Goal: Task Accomplishment & Management: Use online tool/utility

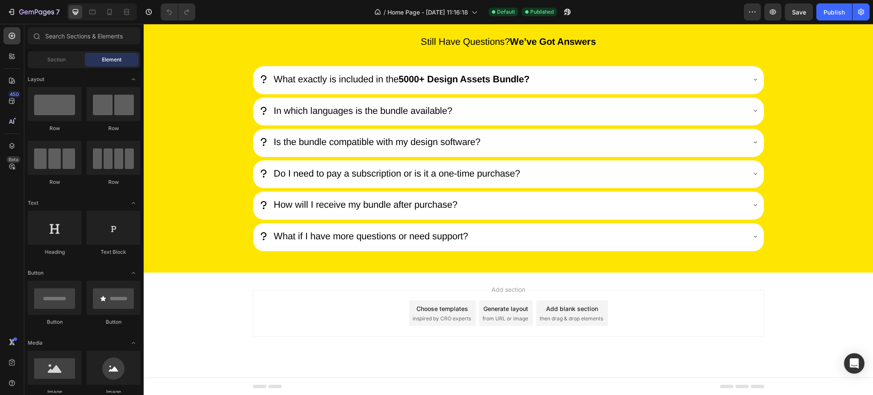
drag, startPoint x: 871, startPoint y: 50, endPoint x: 1002, endPoint y: 385, distance: 360.0
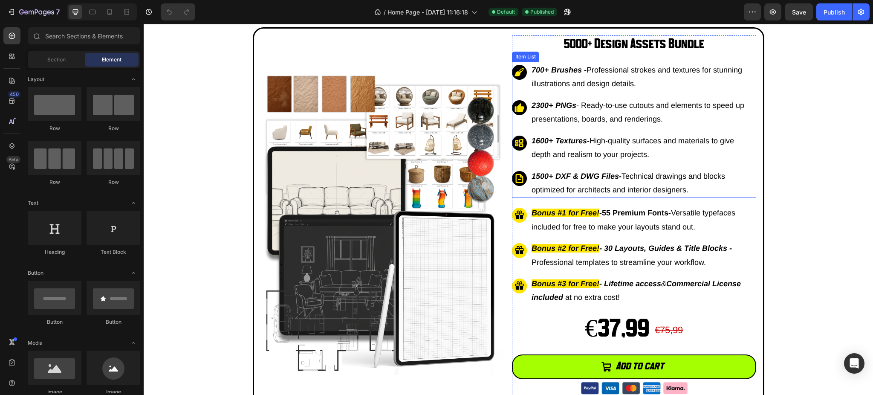
scroll to position [3027, 0]
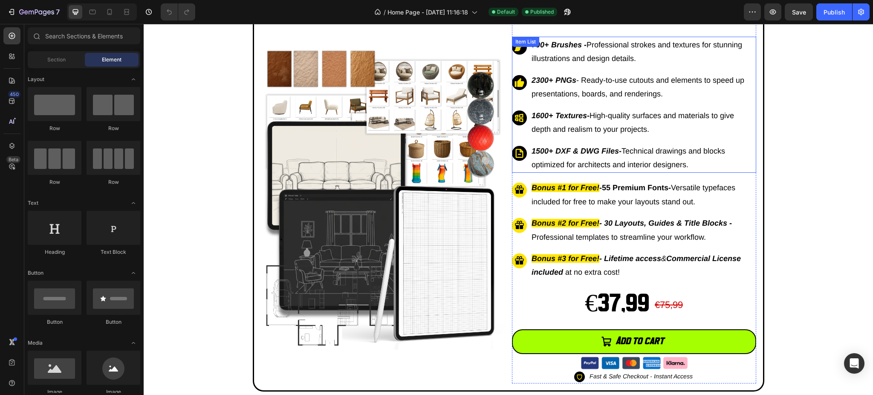
click at [542, 154] on strong "1500+ DXF & DWG Files" at bounding box center [575, 151] width 87 height 9
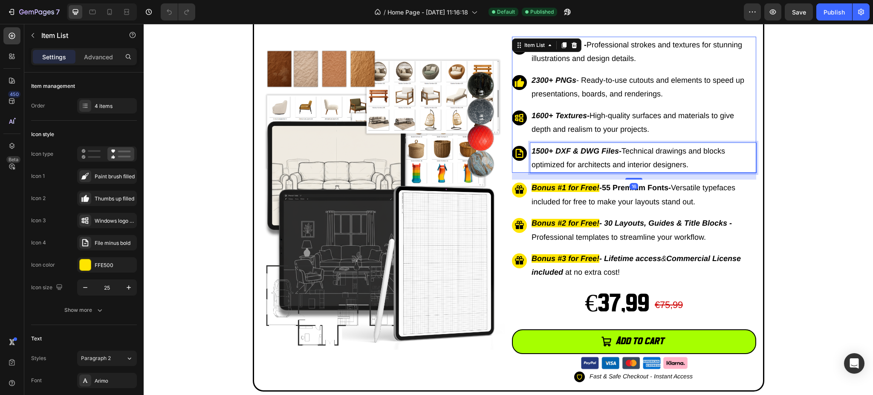
click at [542, 148] on strong "1500+ DXF & DWG Files" at bounding box center [575, 151] width 87 height 9
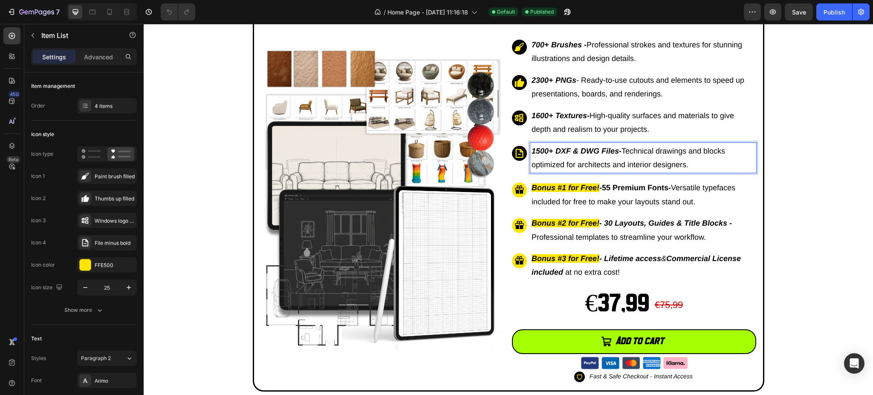
click at [544, 150] on strong "1500+ DXF & DWG Files" at bounding box center [575, 151] width 87 height 9
click at [834, 12] on div "Publish" at bounding box center [834, 12] width 21 height 9
